Goal: Task Accomplishment & Management: Manage account settings

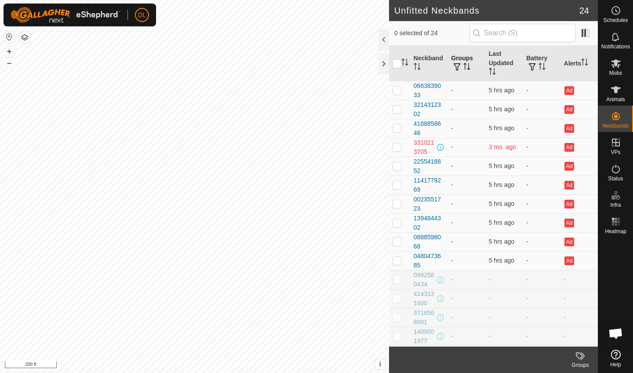
scroll to position [2143, 0]
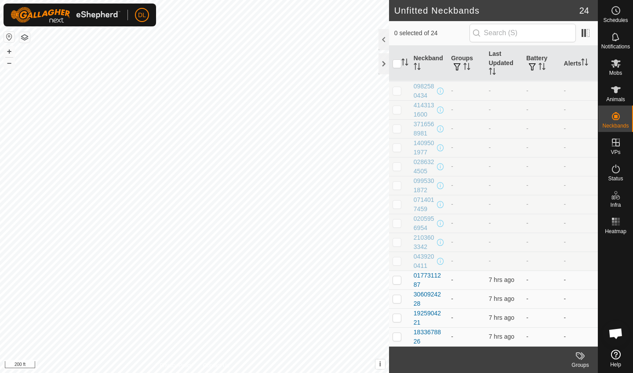
scroll to position [189, 0]
click at [616, 331] on span "Open chat" at bounding box center [615, 334] width 15 height 12
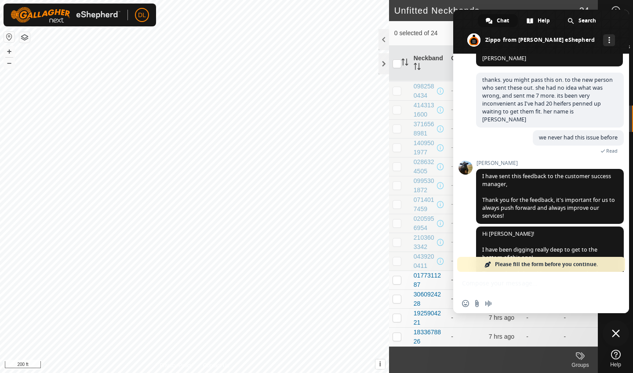
scroll to position [1693, 0]
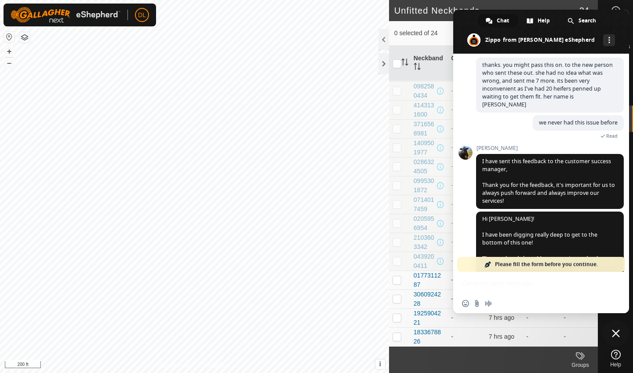
click at [477, 289] on div "Insert an emoji Send a file Audio message" at bounding box center [541, 292] width 176 height 41
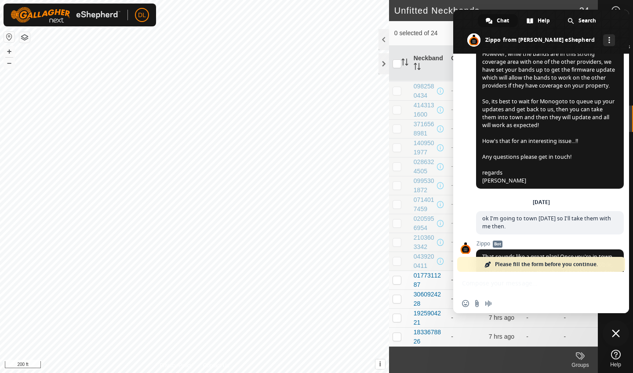
scroll to position [2158, 0]
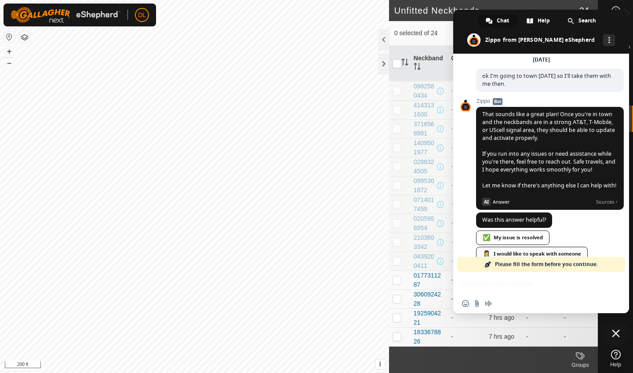
click at [501, 247] on div "👩‍⚕️ I would like to speak with someone" at bounding box center [532, 254] width 112 height 15
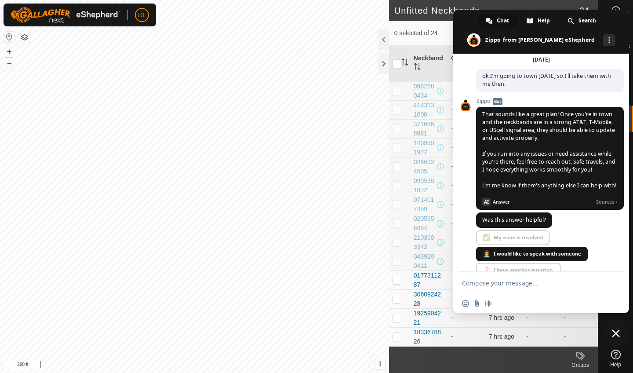
scroll to position [2143, 0]
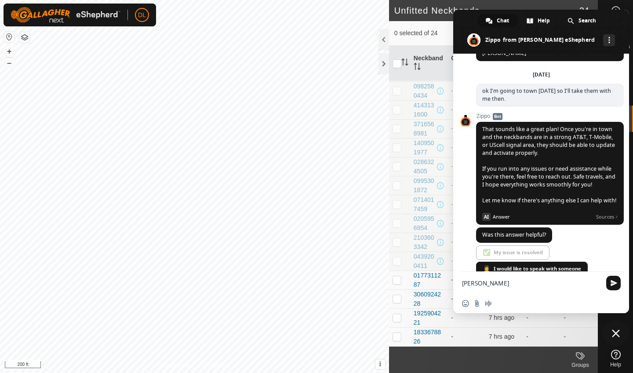
type textarea "[PERSON_NAME],"
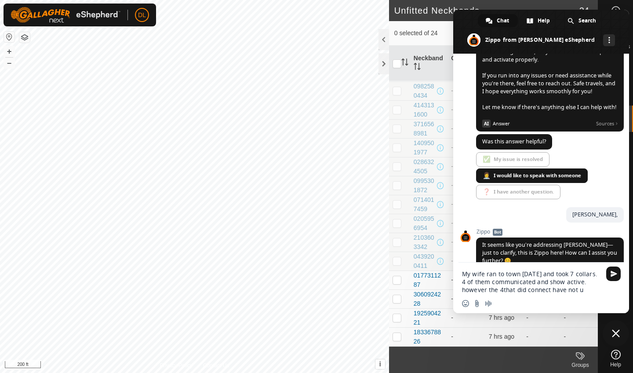
scroll to position [2227, 0]
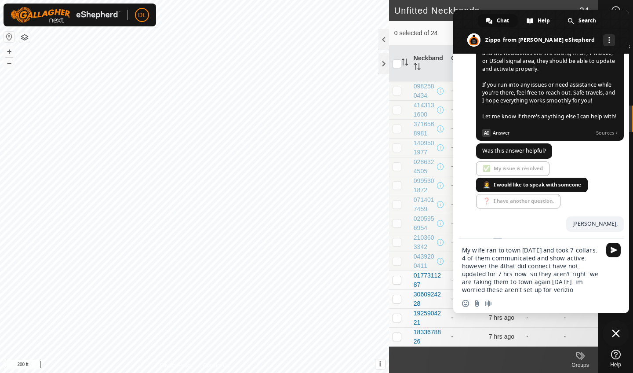
type textarea "My wife ran to town [DATE] and took 7 collars. 4 of them communicated and show …"
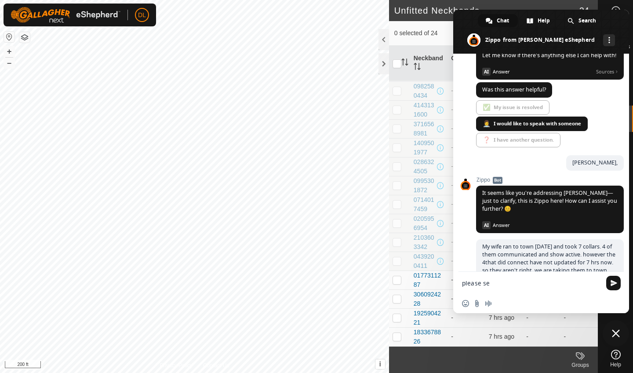
scroll to position [2612, 0]
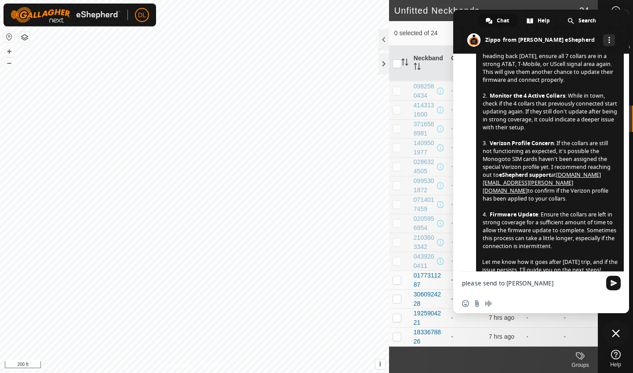
type textarea "please send to [PERSON_NAME]"
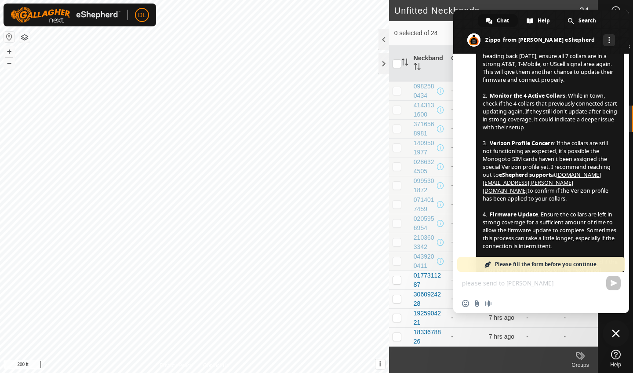
scroll to position [2696, 0]
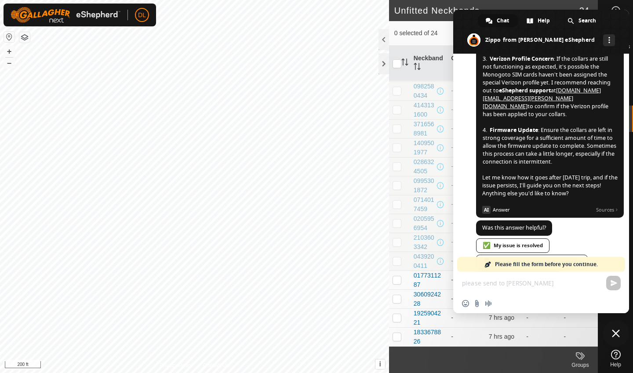
click at [488, 286] on div "please send to [PERSON_NAME] Insert an emoji Send a file Audio message" at bounding box center [541, 292] width 176 height 41
click at [486, 285] on div "please send to [PERSON_NAME] Insert an emoji Send a file Audio message" at bounding box center [541, 292] width 176 height 41
click at [613, 281] on div "please send to [PERSON_NAME] Insert an emoji Send a file Audio message" at bounding box center [541, 292] width 176 height 41
click at [464, 29] on span at bounding box center [541, 32] width 176 height 44
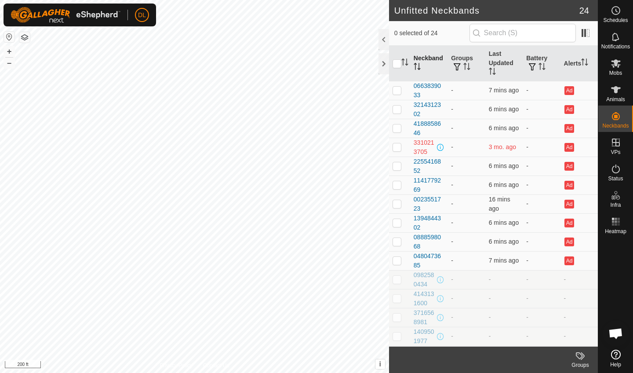
scroll to position [0, 0]
click at [384, 63] on div at bounding box center [383, 63] width 11 height 21
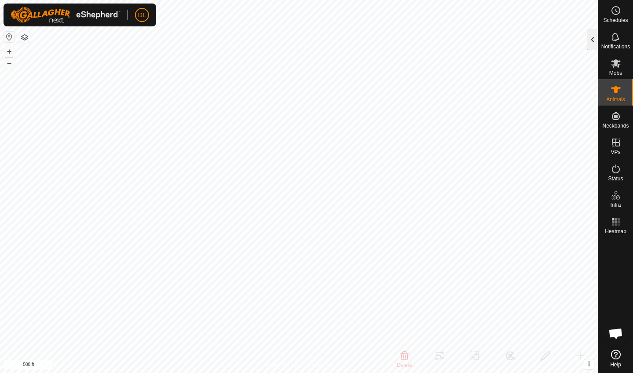
click at [588, 42] on div at bounding box center [592, 39] width 11 height 21
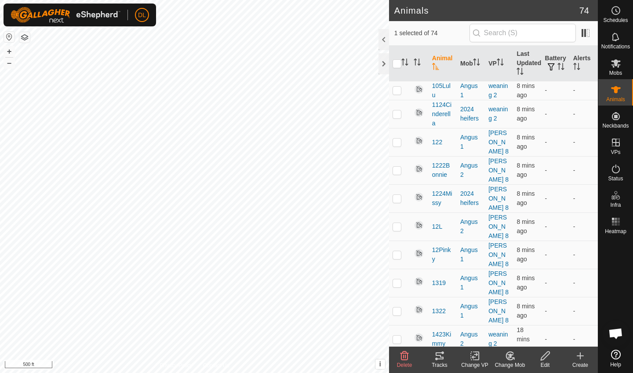
click at [442, 359] on icon at bounding box center [439, 355] width 11 height 11
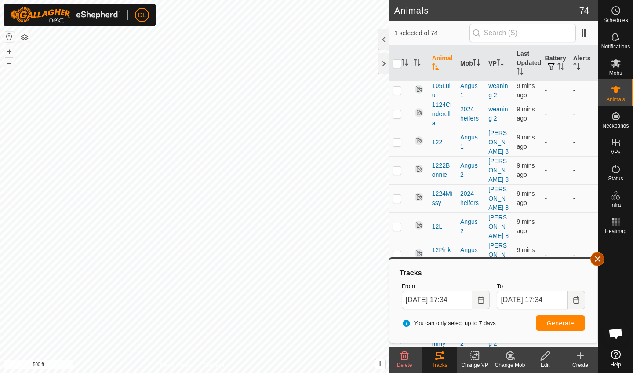
click at [597, 265] on button "button" at bounding box center [597, 259] width 14 height 14
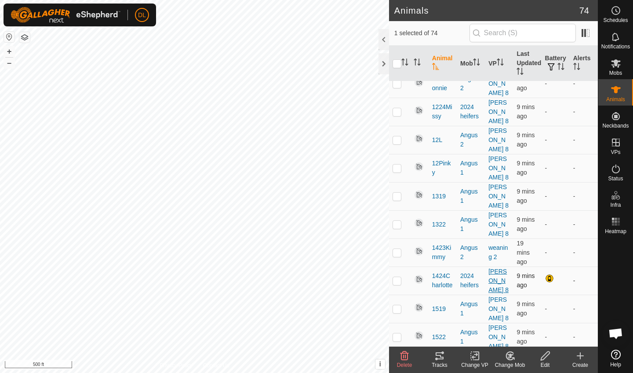
scroll to position [88, 0]
click at [396, 276] on p-checkbox at bounding box center [396, 279] width 9 height 7
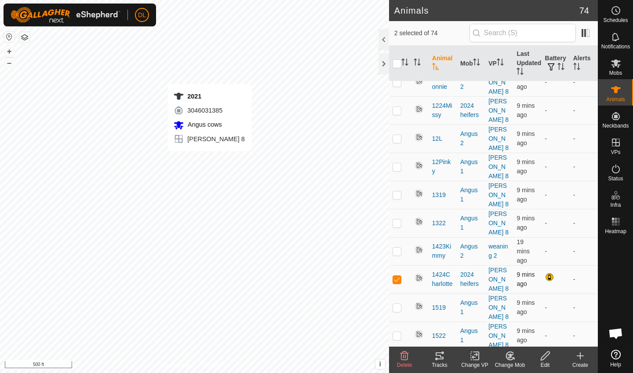
checkbox input "false"
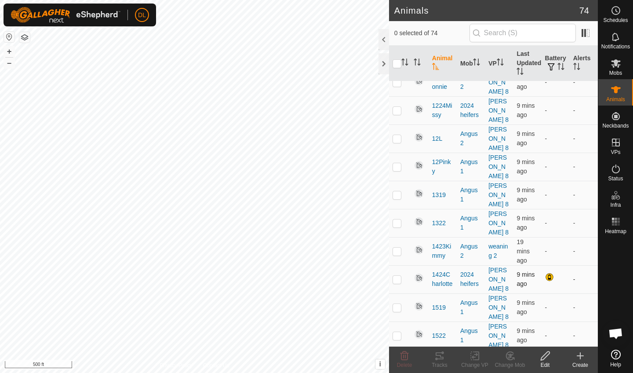
click at [397, 276] on p-checkbox at bounding box center [396, 279] width 9 height 7
checkbox input "true"
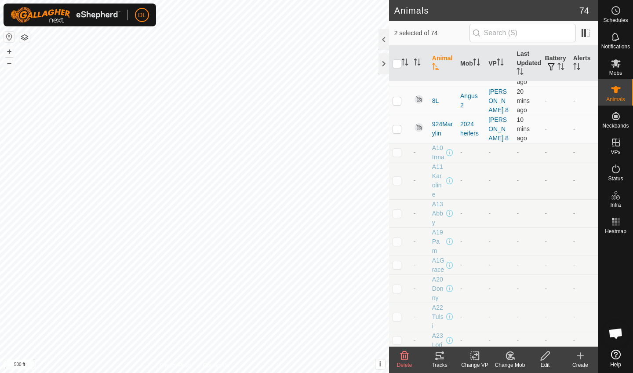
scroll to position [1597, 0]
click at [437, 144] on span "A10Irma" at bounding box center [438, 153] width 12 height 18
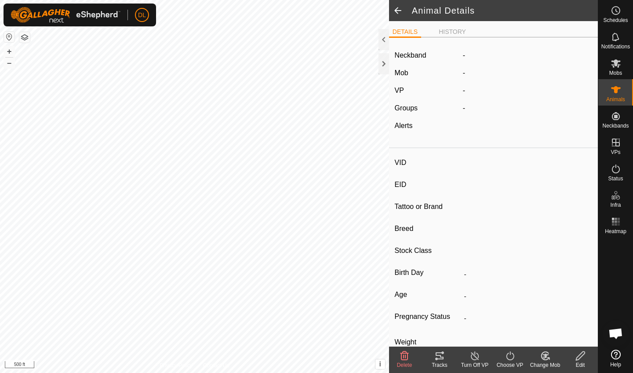
type input "A10Irma"
type input "-"
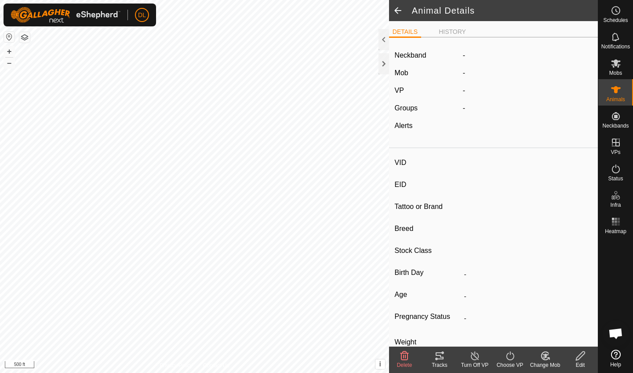
type input "0 kg"
type input "-"
click at [579, 362] on div "Edit" at bounding box center [579, 365] width 35 height 8
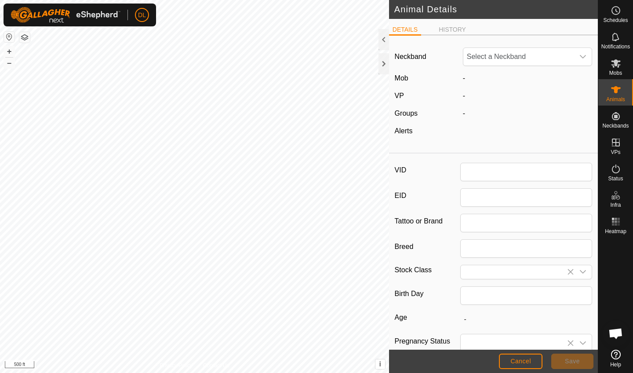
type input "A10Irma"
type input "0"
click at [508, 57] on span "Unfit" at bounding box center [518, 57] width 111 height 18
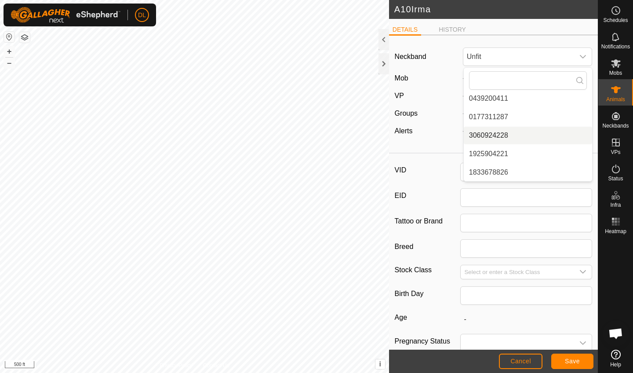
scroll to position [373, 0]
click at [520, 362] on span "Cancel" at bounding box center [520, 360] width 21 height 7
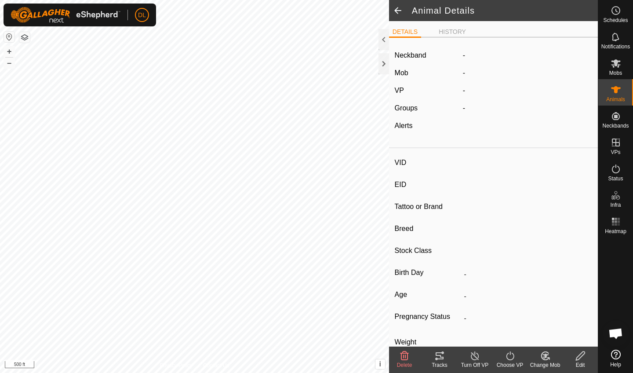
type input "A10Irma"
type input "-"
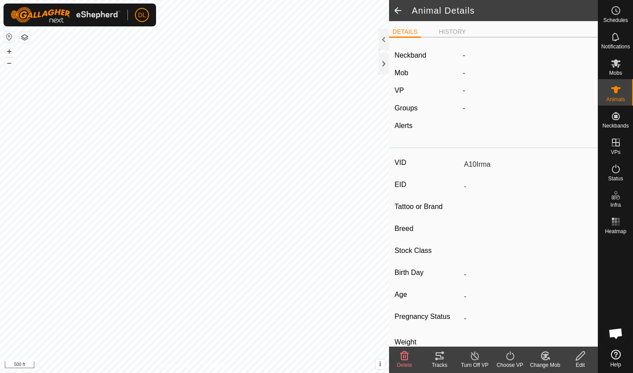
type input "0 kg"
type input "-"
click at [620, 65] on icon at bounding box center [616, 63] width 10 height 8
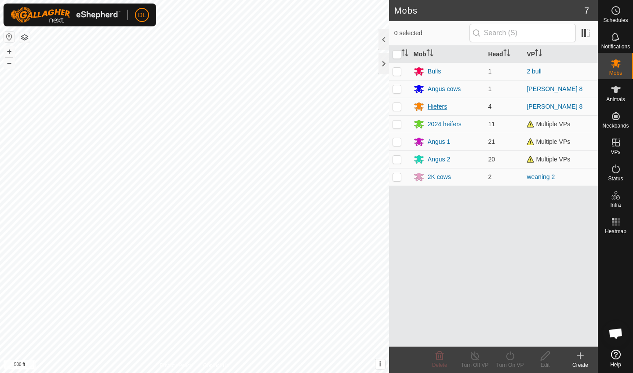
click at [434, 109] on div "Hiefers" at bounding box center [437, 106] width 19 height 9
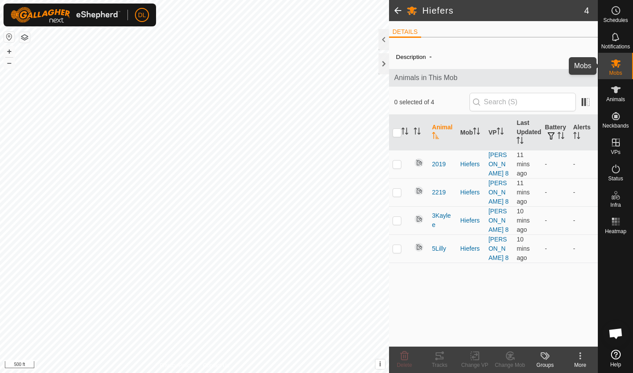
click at [615, 63] on icon at bounding box center [616, 63] width 10 height 8
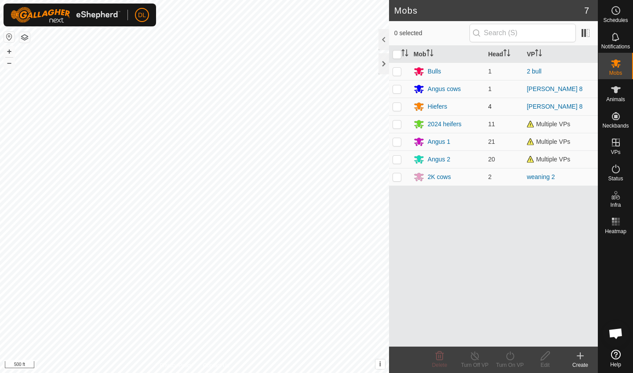
click at [396, 109] on p-checkbox at bounding box center [396, 106] width 9 height 7
checkbox input "true"
click at [544, 359] on icon at bounding box center [545, 355] width 11 height 11
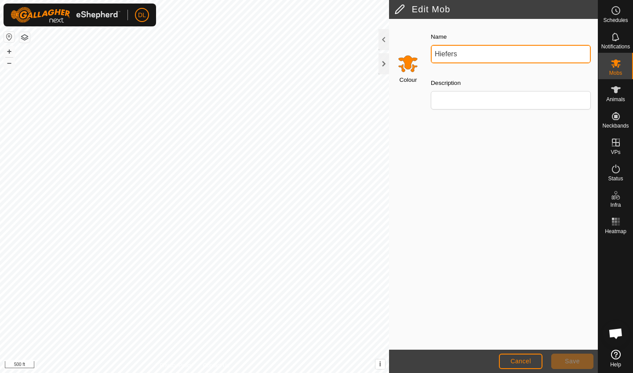
click at [434, 54] on input "Hiefers" at bounding box center [511, 54] width 160 height 18
click at [464, 57] on input "2025 Hiefers" at bounding box center [511, 54] width 160 height 18
click at [487, 58] on input "2025 Heifers" at bounding box center [511, 54] width 160 height 18
type input "2025 Heifers"
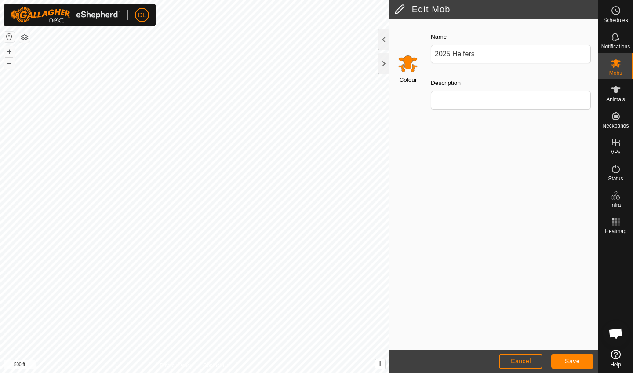
click at [572, 362] on span "Save" at bounding box center [572, 360] width 15 height 7
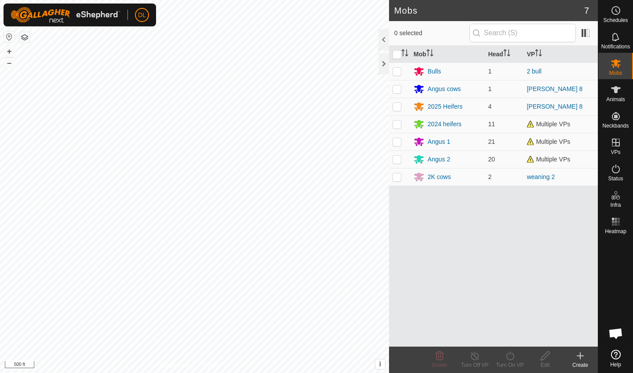
click at [581, 356] on icon at bounding box center [580, 355] width 11 height 11
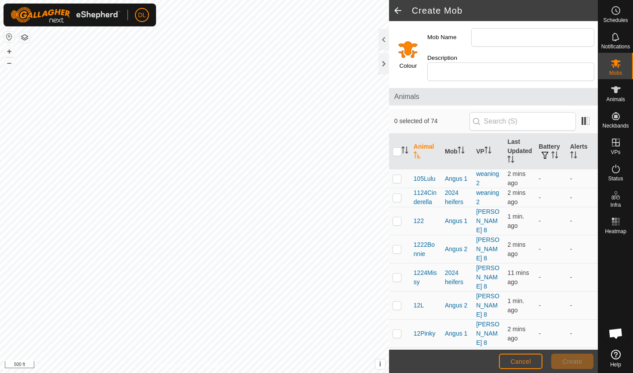
click at [410, 50] on input "Select a color" at bounding box center [407, 49] width 21 height 21
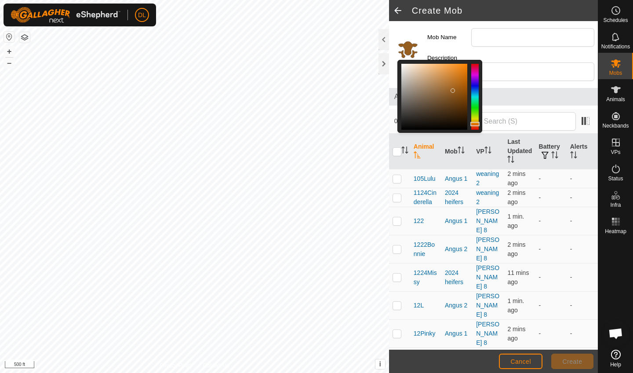
drag, startPoint x: 436, startPoint y: 107, endPoint x: 453, endPoint y: 87, distance: 26.5
click at [453, 87] on div at bounding box center [434, 97] width 66 height 66
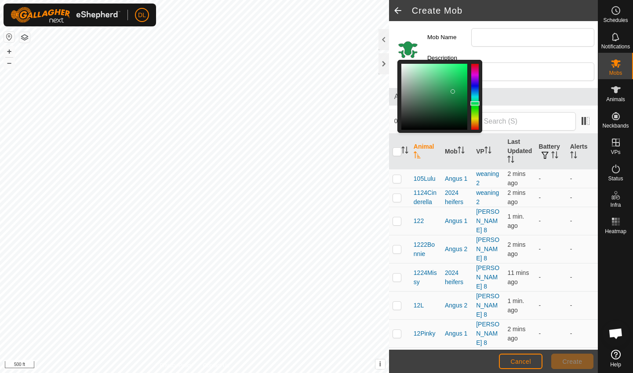
drag, startPoint x: 477, startPoint y: 118, endPoint x: 477, endPoint y: 99, distance: 18.9
click at [477, 101] on div at bounding box center [474, 103] width 9 height 4
drag, startPoint x: 452, startPoint y: 87, endPoint x: 461, endPoint y: 102, distance: 17.6
click at [461, 105] on div at bounding box center [460, 107] width 4 height 4
click at [461, 104] on div at bounding box center [460, 106] width 4 height 4
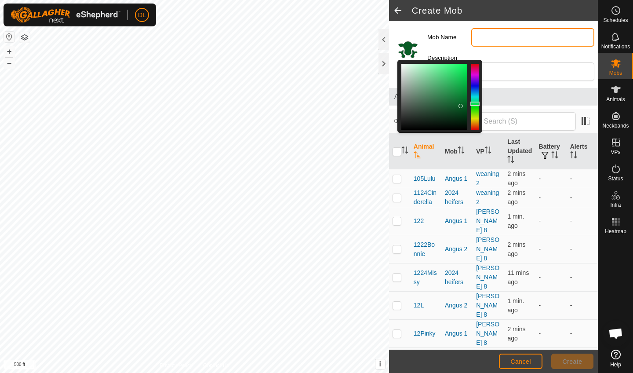
click at [483, 37] on input "Mob Name" at bounding box center [532, 37] width 123 height 18
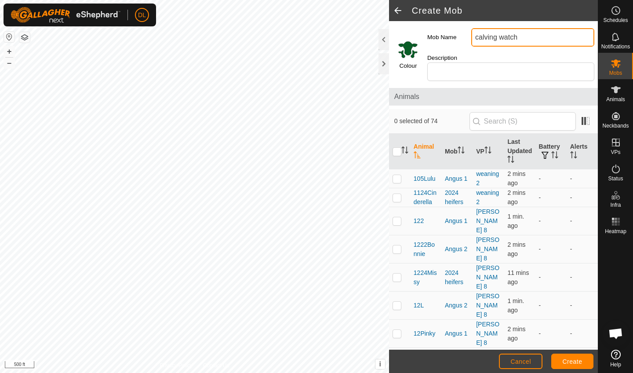
click at [539, 37] on input "calving watch" at bounding box center [532, 37] width 123 height 18
type input "calving watch"
click at [576, 361] on span "Create" at bounding box center [572, 361] width 20 height 7
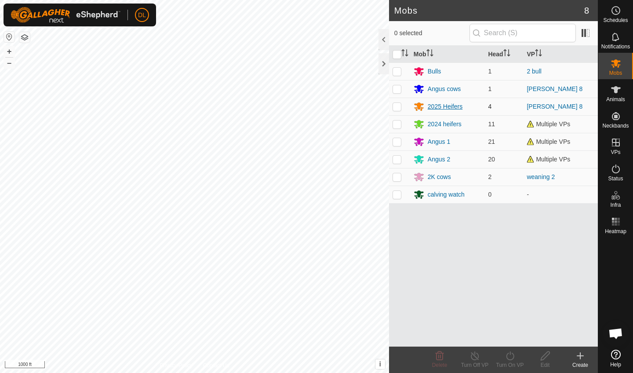
click at [444, 107] on div "2025 Heifers" at bounding box center [445, 106] width 35 height 9
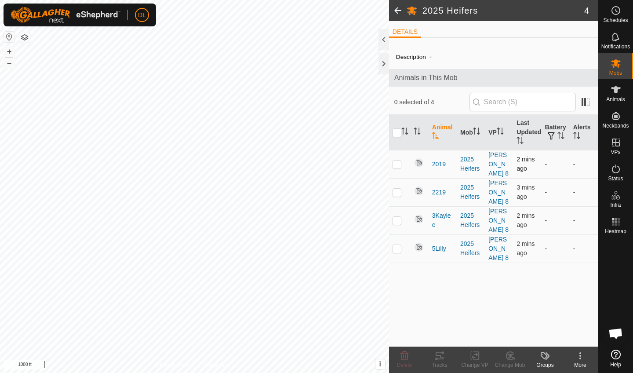
click at [399, 161] on p-checkbox at bounding box center [396, 163] width 9 height 7
checkbox input "true"
click at [399, 189] on p-checkbox at bounding box center [396, 192] width 9 height 7
checkbox input "true"
click at [397, 217] on p-checkbox at bounding box center [396, 220] width 9 height 7
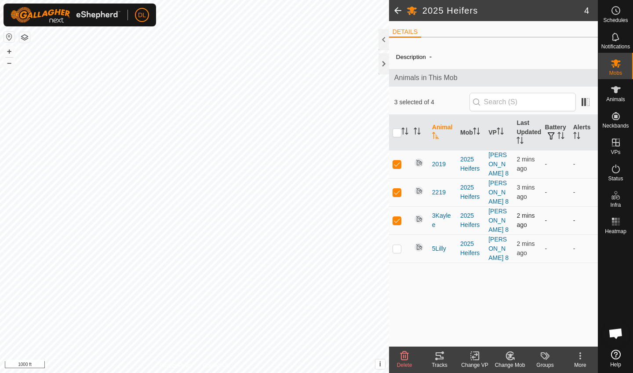
checkbox input "true"
click at [396, 245] on p-checkbox at bounding box center [396, 248] width 9 height 7
checkbox input "true"
click at [508, 357] on icon at bounding box center [509, 355] width 11 height 11
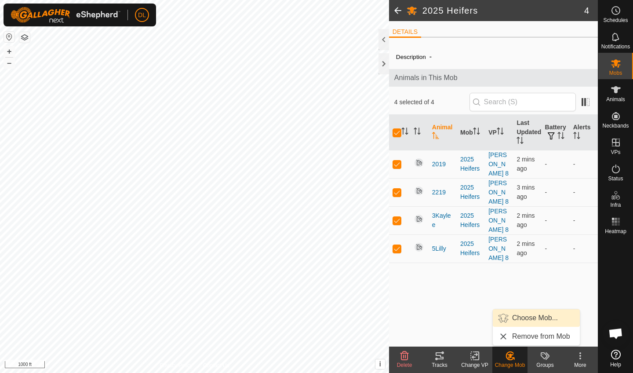
click at [518, 321] on link "Choose Mob..." at bounding box center [536, 318] width 87 height 18
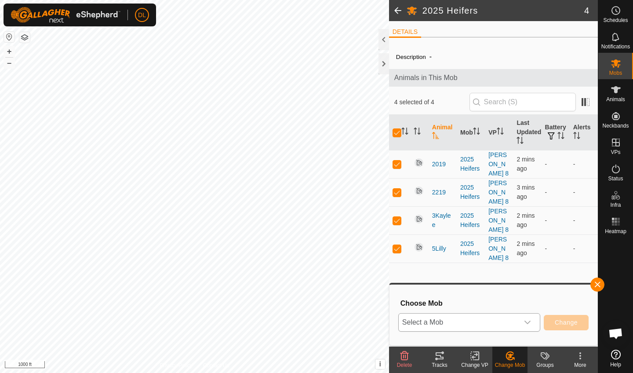
click at [513, 324] on span "Select a Mob" at bounding box center [459, 322] width 120 height 18
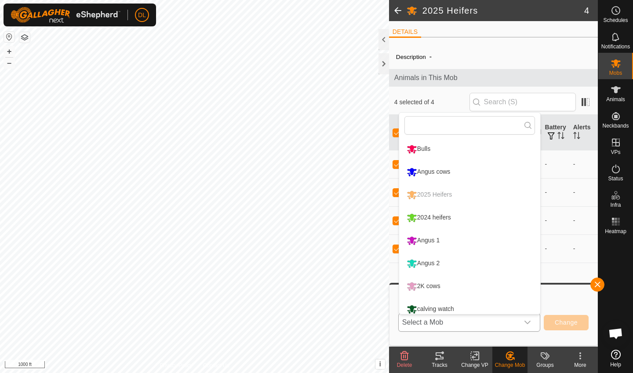
scroll to position [6, 0]
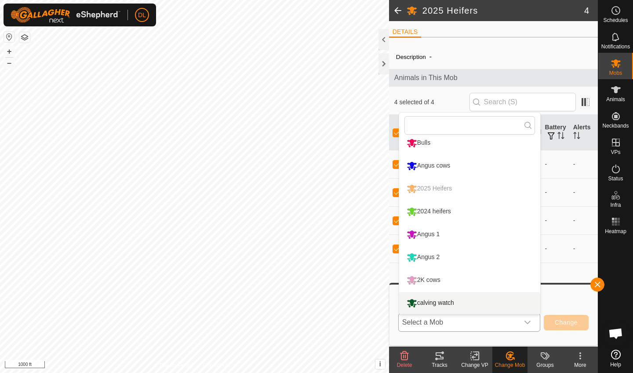
click at [434, 304] on li "calving watch" at bounding box center [469, 303] width 141 height 22
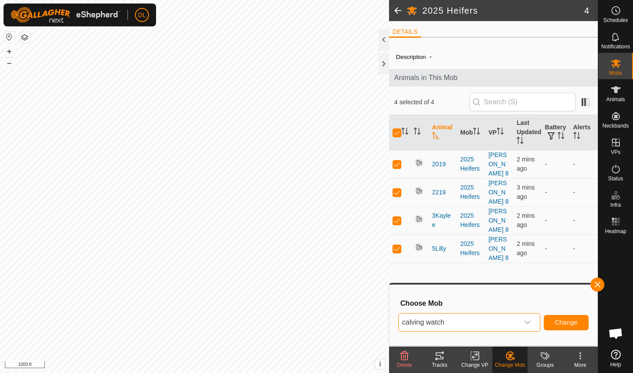
click at [568, 322] on span "Change" at bounding box center [566, 322] width 23 height 7
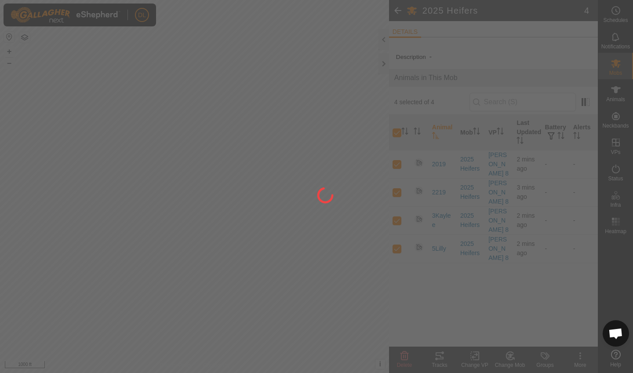
checkbox input "false"
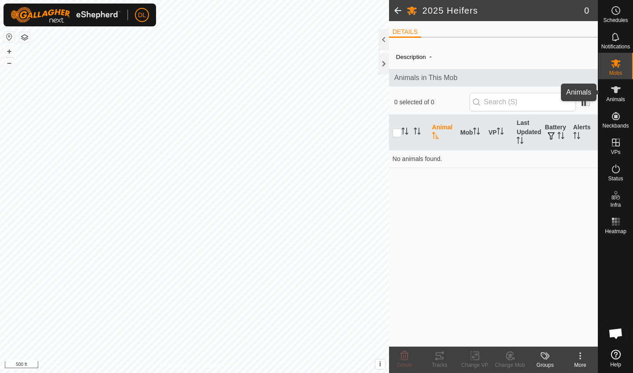
click at [621, 94] on es-animals-svg-icon at bounding box center [616, 90] width 16 height 14
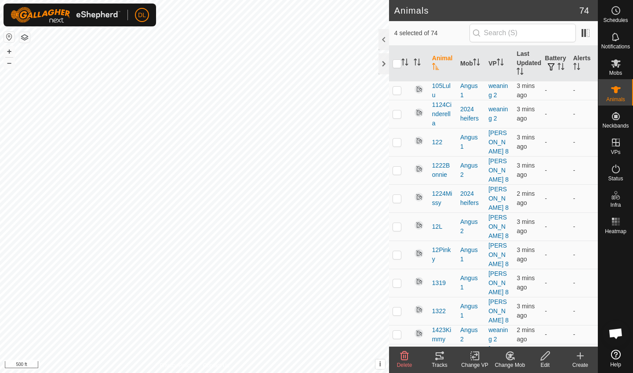
checkbox input "true"
click at [480, 359] on icon at bounding box center [474, 355] width 11 height 11
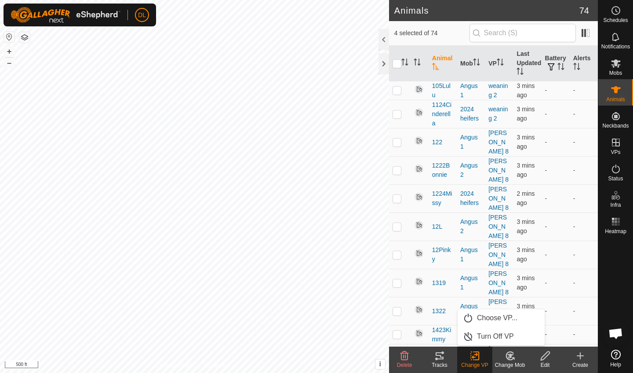
click at [505, 358] on icon at bounding box center [509, 355] width 11 height 11
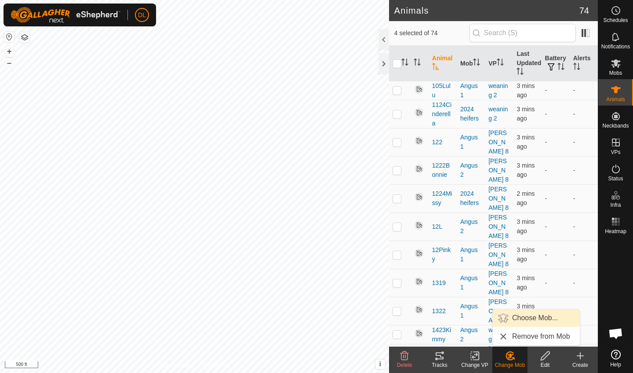
click at [513, 319] on link "Choose Mob..." at bounding box center [536, 318] width 87 height 18
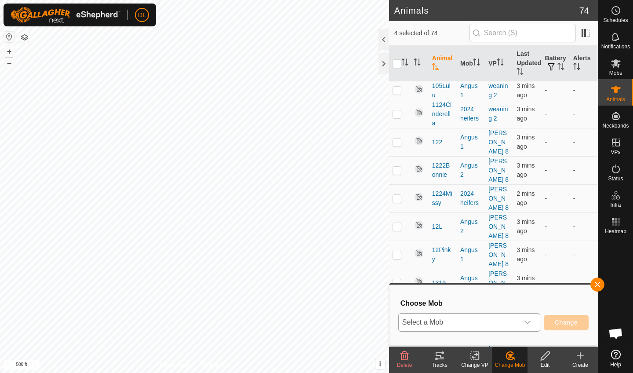
click at [488, 323] on span "Select a Mob" at bounding box center [459, 322] width 120 height 18
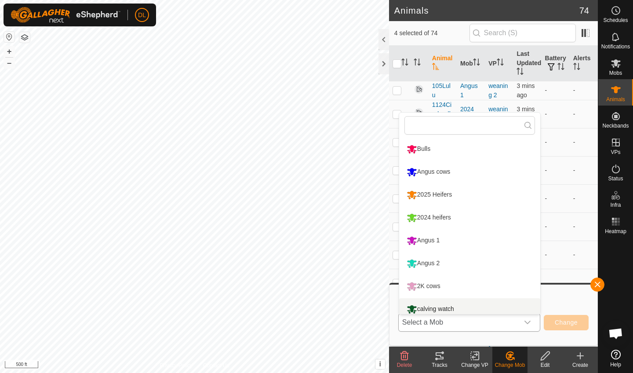
scroll to position [6, 0]
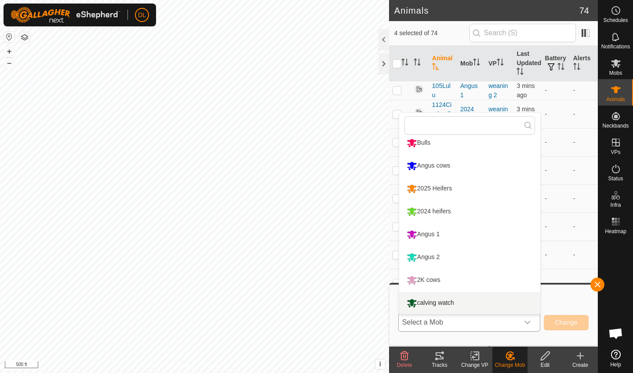
click at [450, 303] on li "calving watch" at bounding box center [469, 303] width 141 height 22
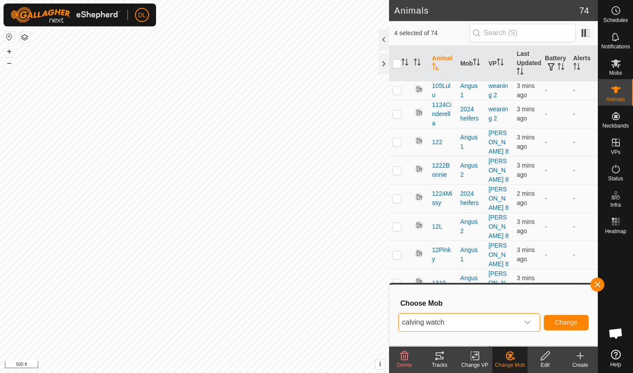
scroll to position [2713, 0]
click at [560, 323] on span "Change" at bounding box center [566, 322] width 23 height 7
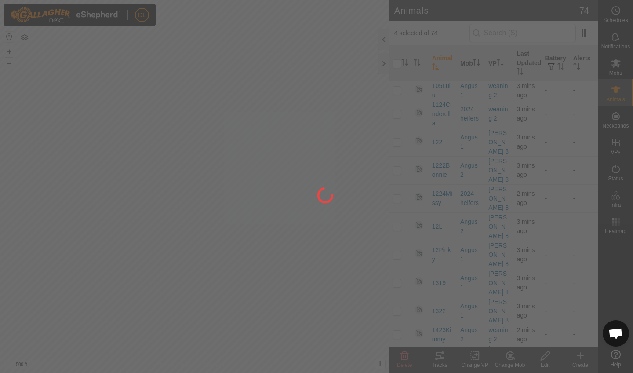
checkbox input "false"
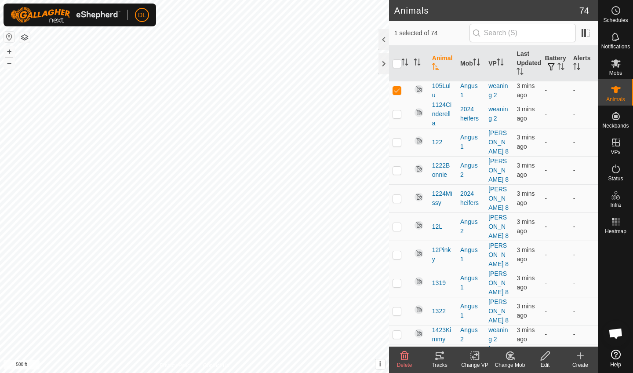
click at [505, 357] on icon at bounding box center [509, 355] width 11 height 11
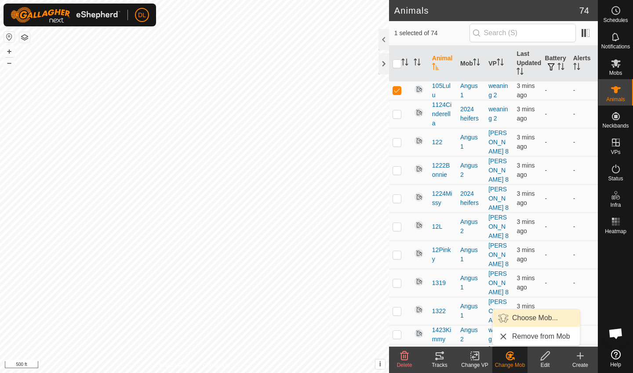
click at [517, 317] on link "Choose Mob..." at bounding box center [536, 318] width 87 height 18
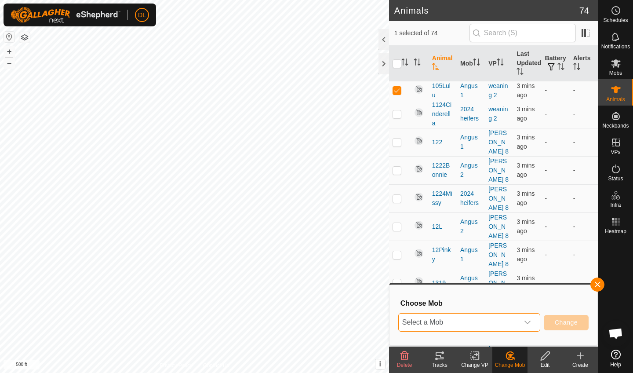
click at [497, 320] on span "Select a Mob" at bounding box center [459, 322] width 120 height 18
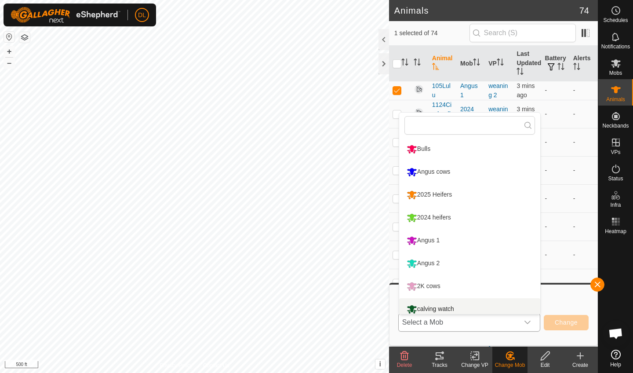
scroll to position [6, 0]
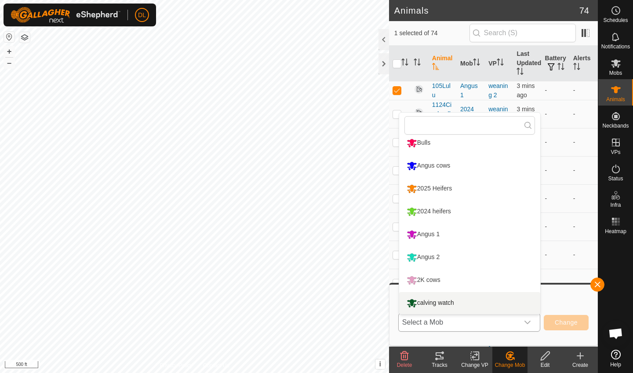
click at [439, 299] on li "calving watch" at bounding box center [469, 303] width 141 height 22
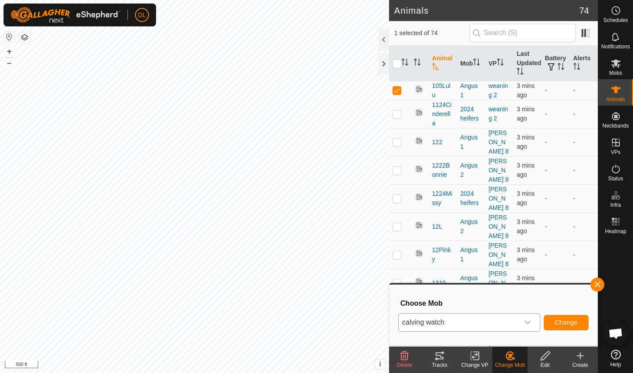
click at [565, 319] on span "Change" at bounding box center [566, 322] width 23 height 7
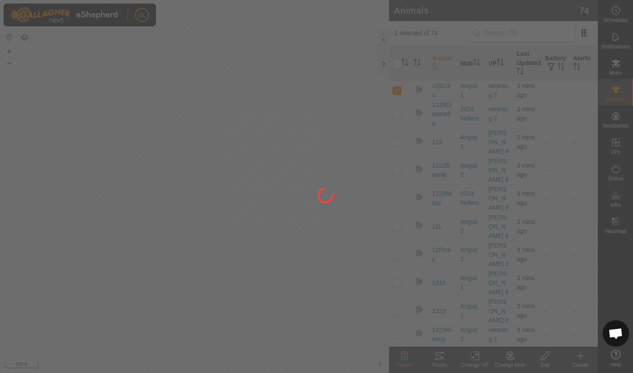
checkbox input "false"
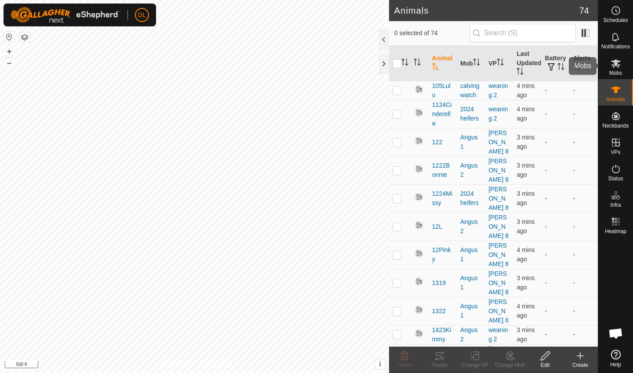
click at [615, 69] on es-mob-svg-icon at bounding box center [616, 63] width 16 height 14
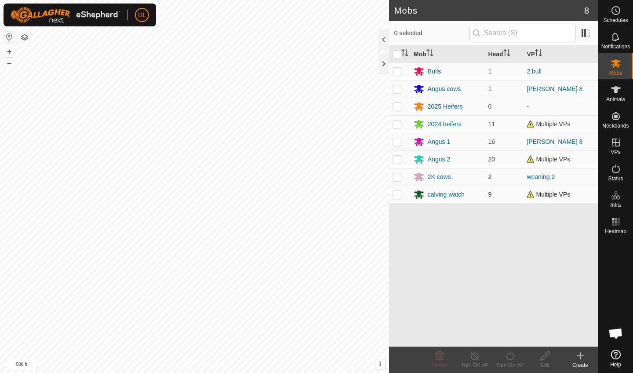
click at [401, 196] on p-checkbox at bounding box center [396, 194] width 9 height 7
checkbox input "true"
click at [541, 358] on icon at bounding box center [544, 355] width 9 height 9
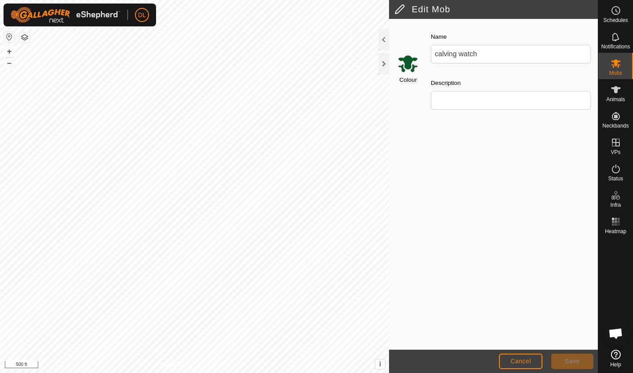
click at [406, 67] on input "Select a color" at bounding box center [407, 63] width 21 height 21
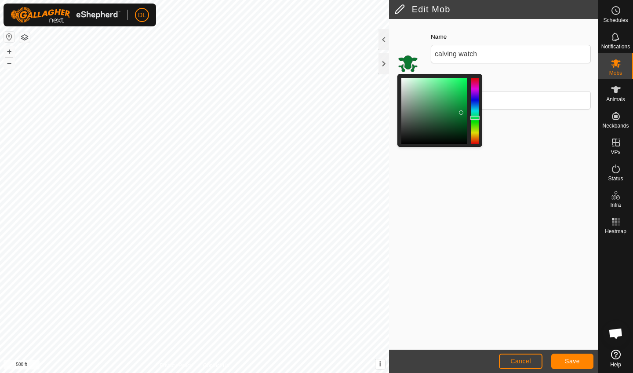
drag, startPoint x: 462, startPoint y: 119, endPoint x: 462, endPoint y: 112, distance: 6.6
click at [462, 112] on div at bounding box center [461, 112] width 4 height 4
drag, startPoint x: 462, startPoint y: 112, endPoint x: 414, endPoint y: 112, distance: 47.9
click at [414, 112] on div at bounding box center [413, 112] width 4 height 4
drag, startPoint x: 414, startPoint y: 112, endPoint x: 475, endPoint y: 87, distance: 66.2
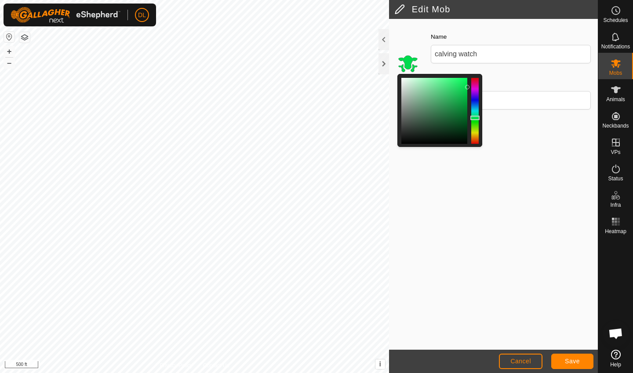
click at [475, 74] on div at bounding box center [440, 74] width 84 height 0
drag, startPoint x: 450, startPoint y: 102, endPoint x: 481, endPoint y: 83, distance: 36.5
click at [481, 83] on div at bounding box center [439, 110] width 85 height 73
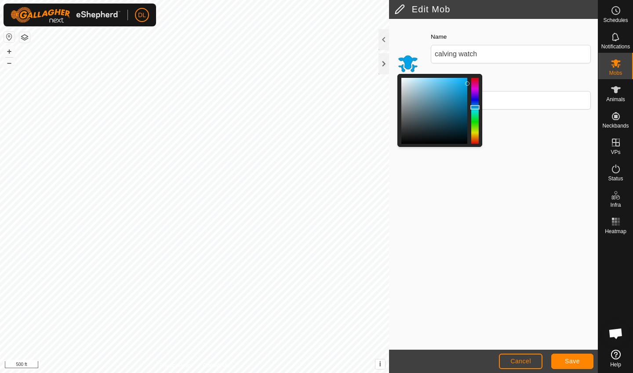
drag, startPoint x: 477, startPoint y: 116, endPoint x: 477, endPoint y: 107, distance: 9.2
click at [477, 107] on div at bounding box center [474, 107] width 9 height 4
click at [464, 86] on div at bounding box center [463, 86] width 4 height 4
click at [569, 363] on span "Save" at bounding box center [572, 360] width 15 height 7
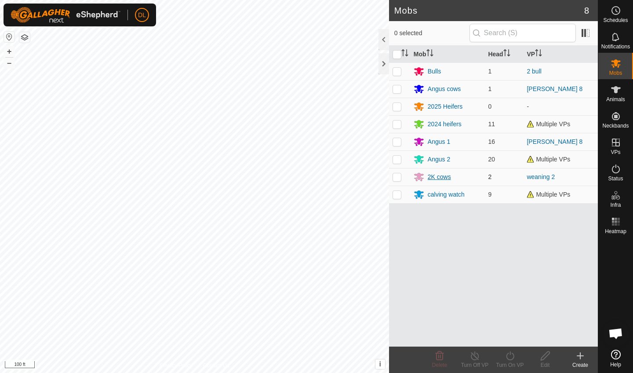
scroll to position [2696, 0]
click at [620, 91] on icon at bounding box center [615, 89] width 11 height 11
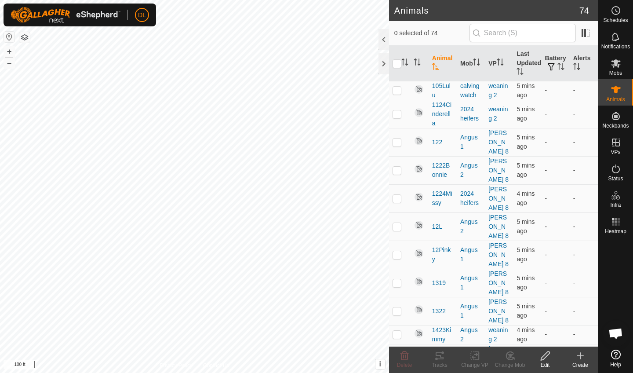
click at [584, 358] on icon at bounding box center [580, 355] width 11 height 11
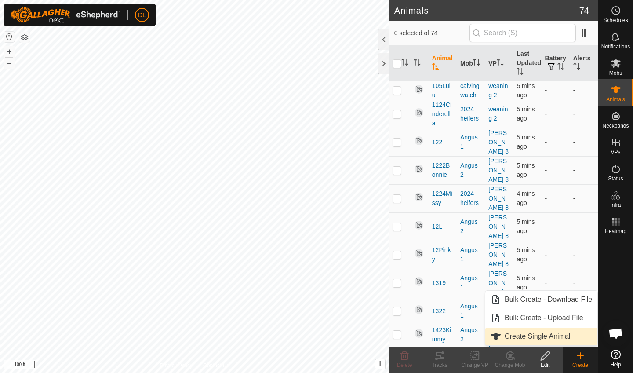
click at [557, 336] on link "Create Single Animal" at bounding box center [541, 336] width 112 height 18
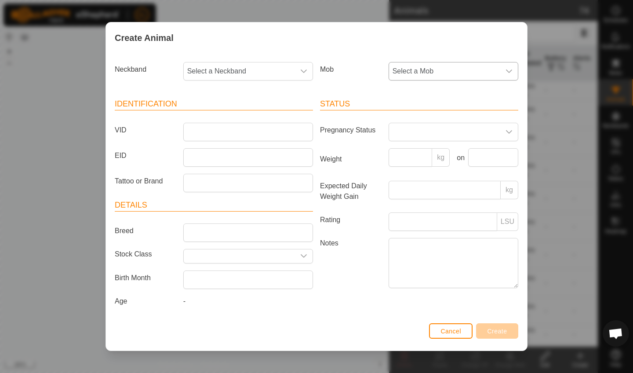
click at [430, 70] on span "Select a Mob" at bounding box center [444, 71] width 111 height 18
click at [424, 170] on li "2025 Heifers" at bounding box center [453, 172] width 129 height 18
click at [196, 132] on input "VID" at bounding box center [248, 132] width 130 height 18
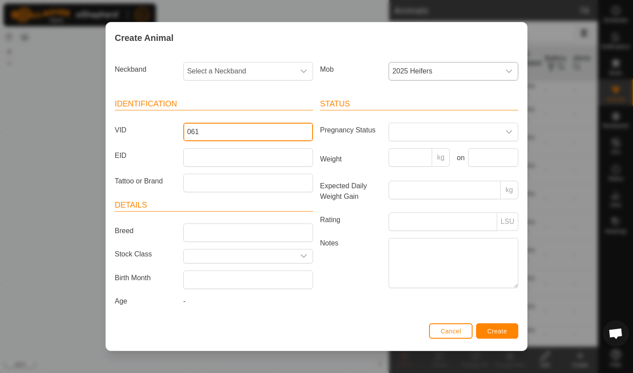
type input "061"
click at [495, 334] on span "Create" at bounding box center [497, 330] width 20 height 7
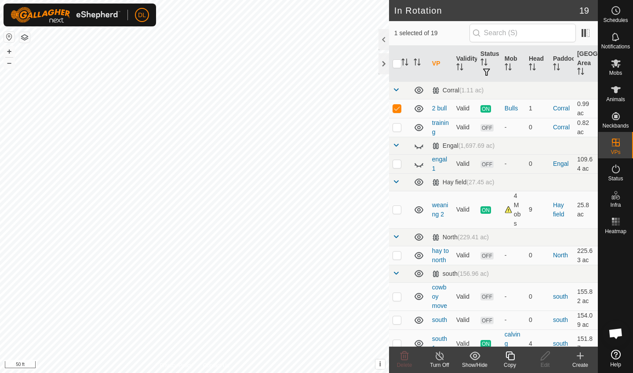
checkbox input "false"
checkbox input "true"
click at [544, 362] on div "Edit" at bounding box center [544, 365] width 35 height 8
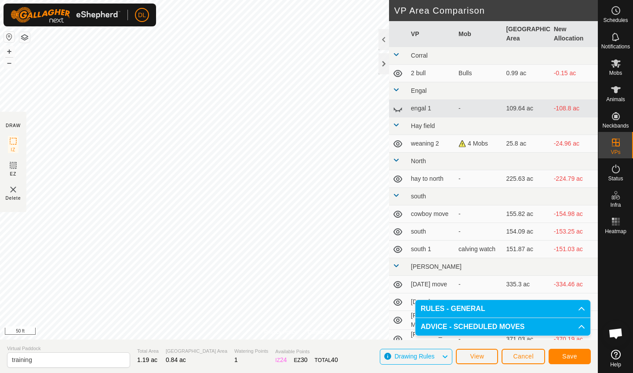
click at [567, 355] on span "Save" at bounding box center [569, 355] width 15 height 7
